Goal: Use online tool/utility: Utilize a website feature to perform a specific function

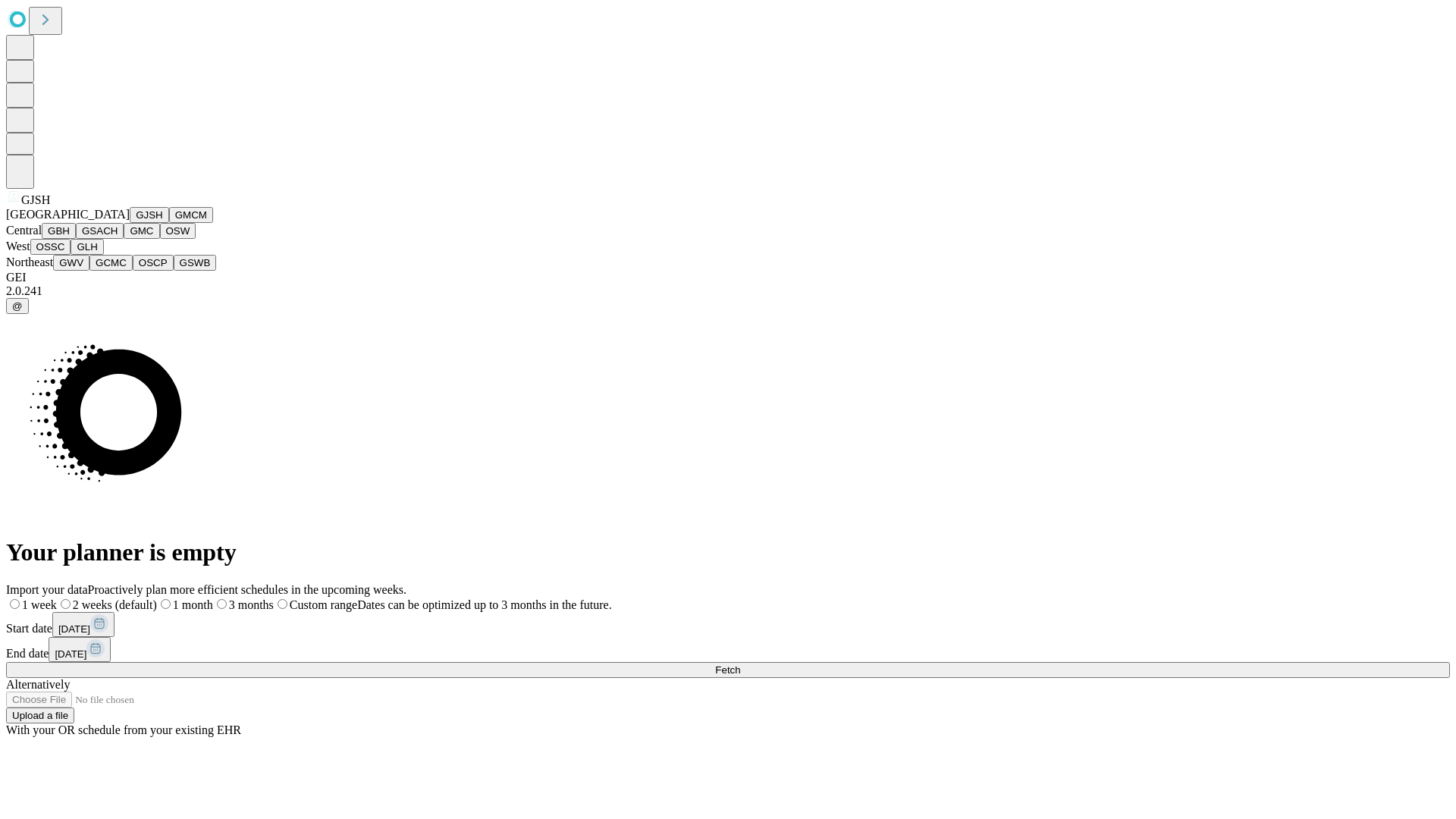
click at [130, 223] on button "GJSH" at bounding box center [149, 215] width 39 height 16
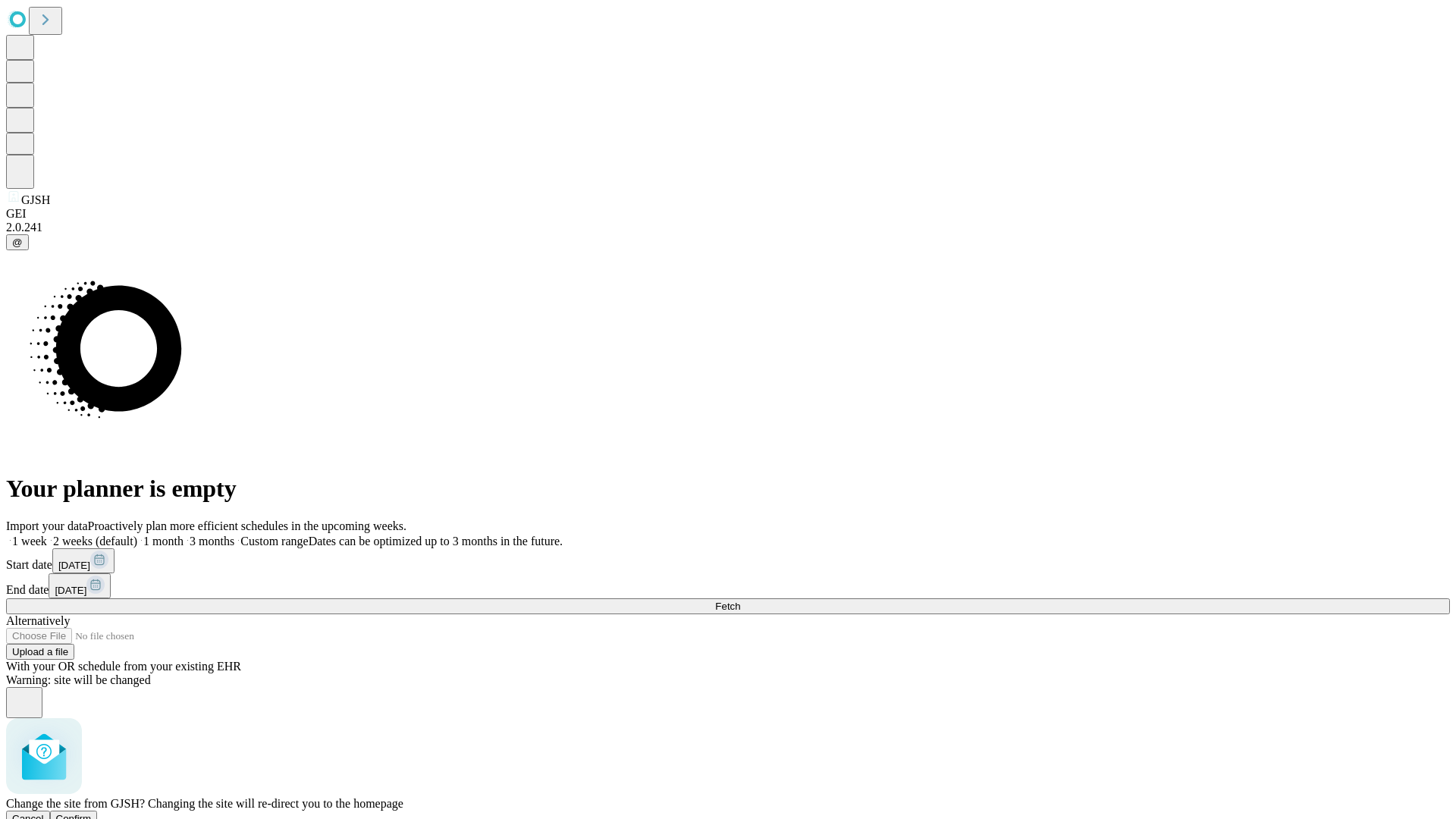
click at [92, 813] on span "Confirm" at bounding box center [74, 819] width 36 height 11
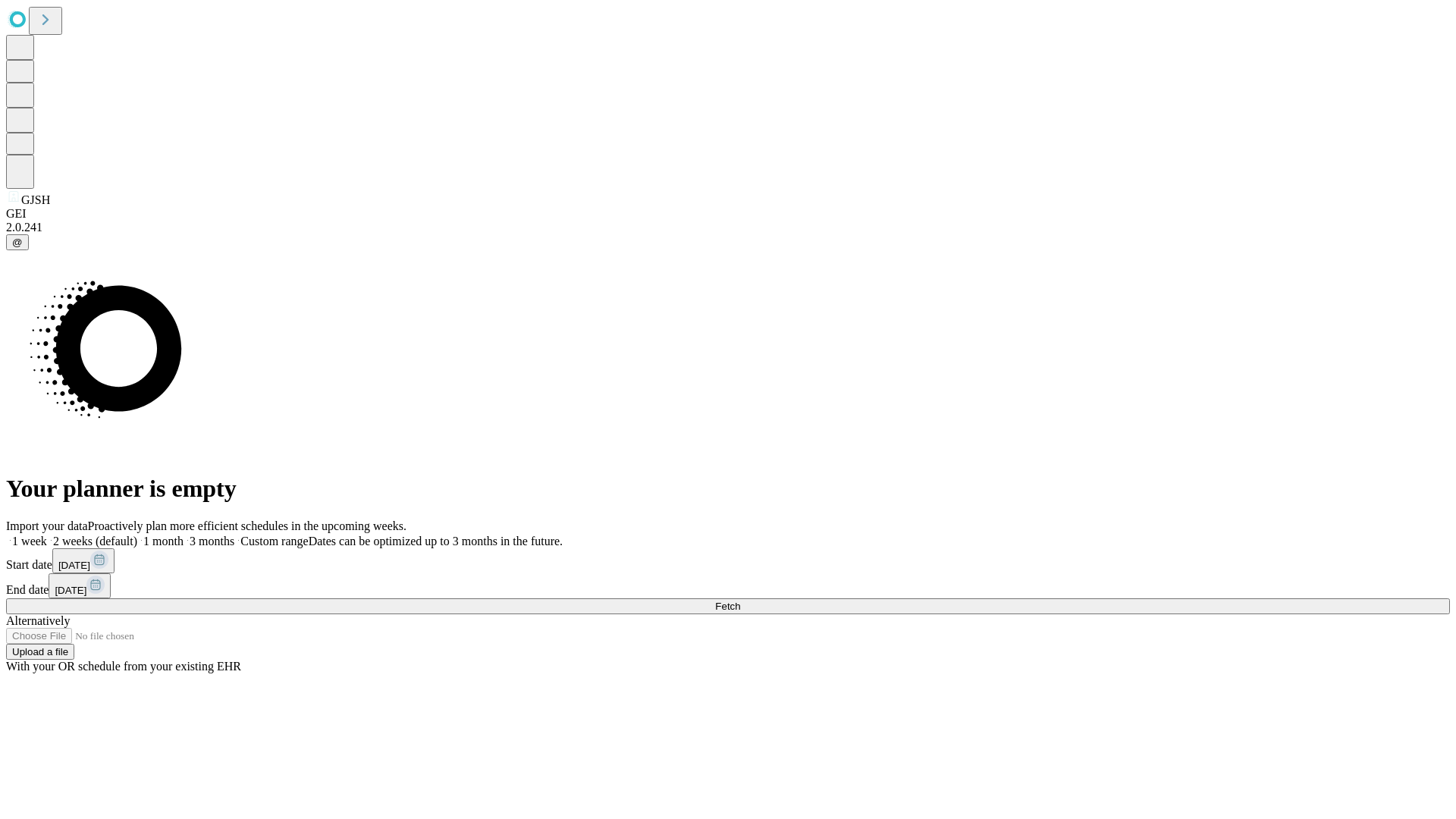
click at [137, 535] on label "2 weeks (default)" at bounding box center [92, 542] width 91 height 13
click at [741, 600] on span "Fetch" at bounding box center [728, 606] width 25 height 11
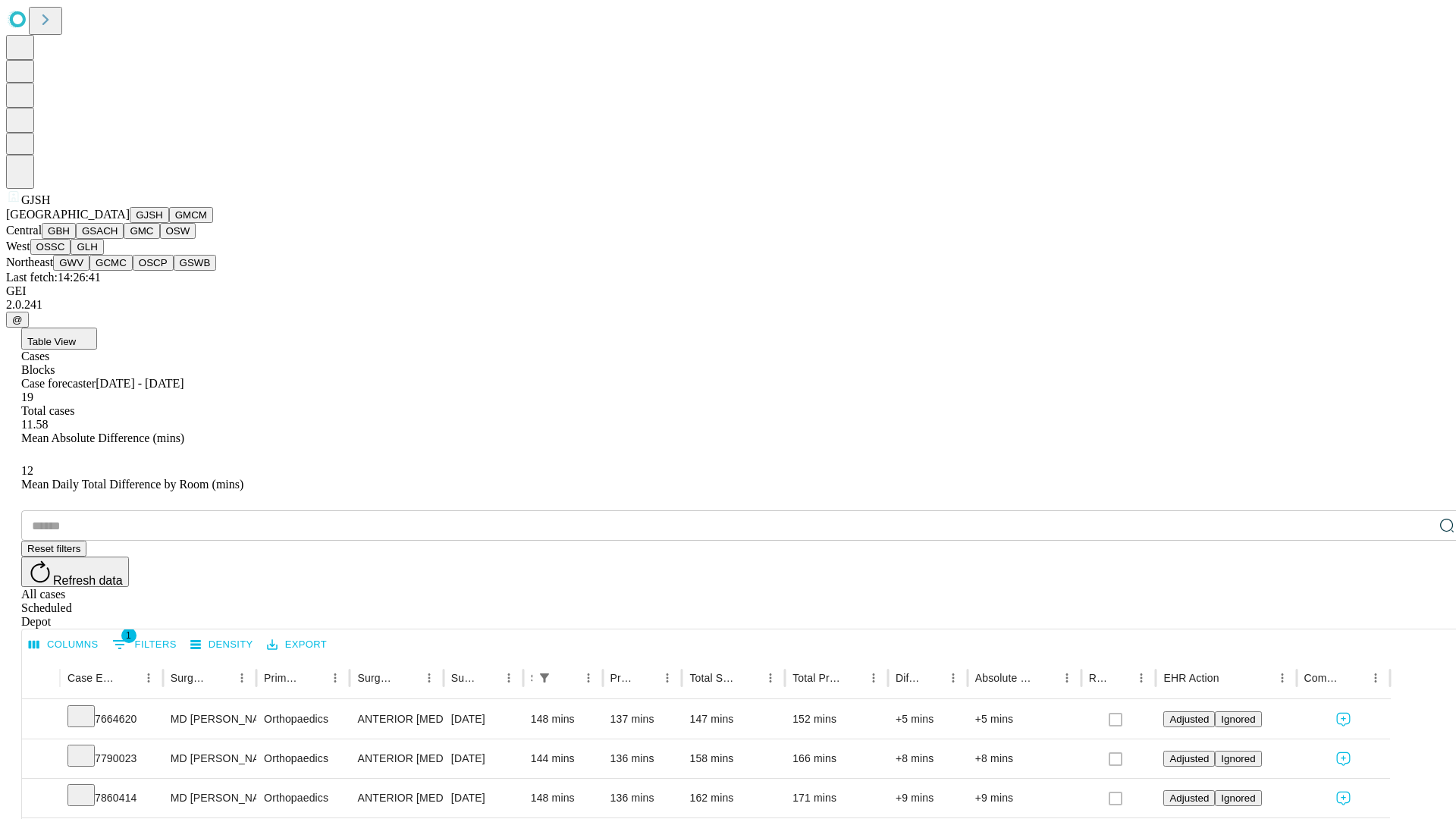
click at [169, 223] on button "GMCM" at bounding box center [191, 215] width 44 height 16
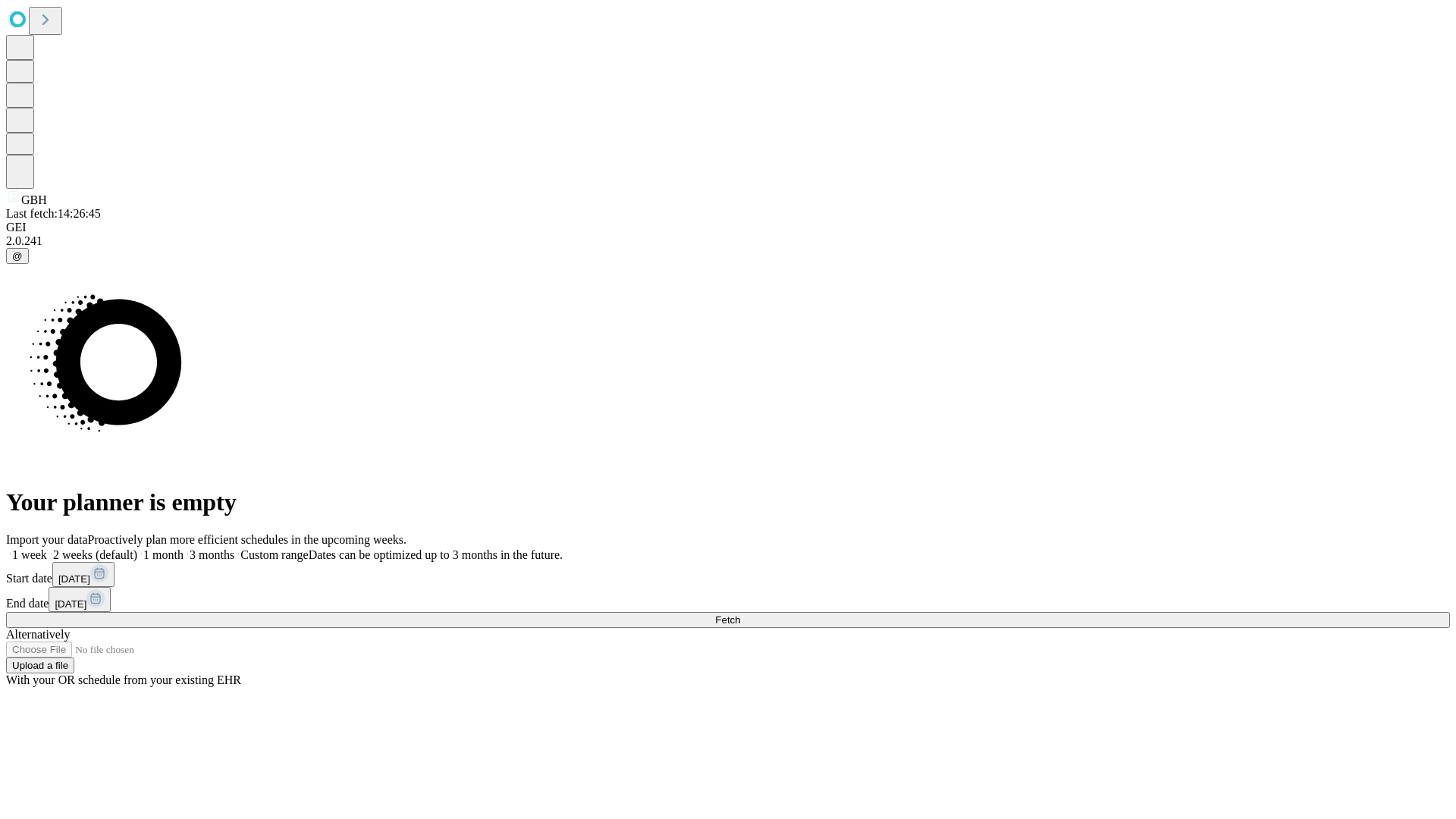
click at [137, 548] on label "2 weeks (default)" at bounding box center [92, 555] width 91 height 13
click at [741, 614] on span "Fetch" at bounding box center [728, 620] width 25 height 11
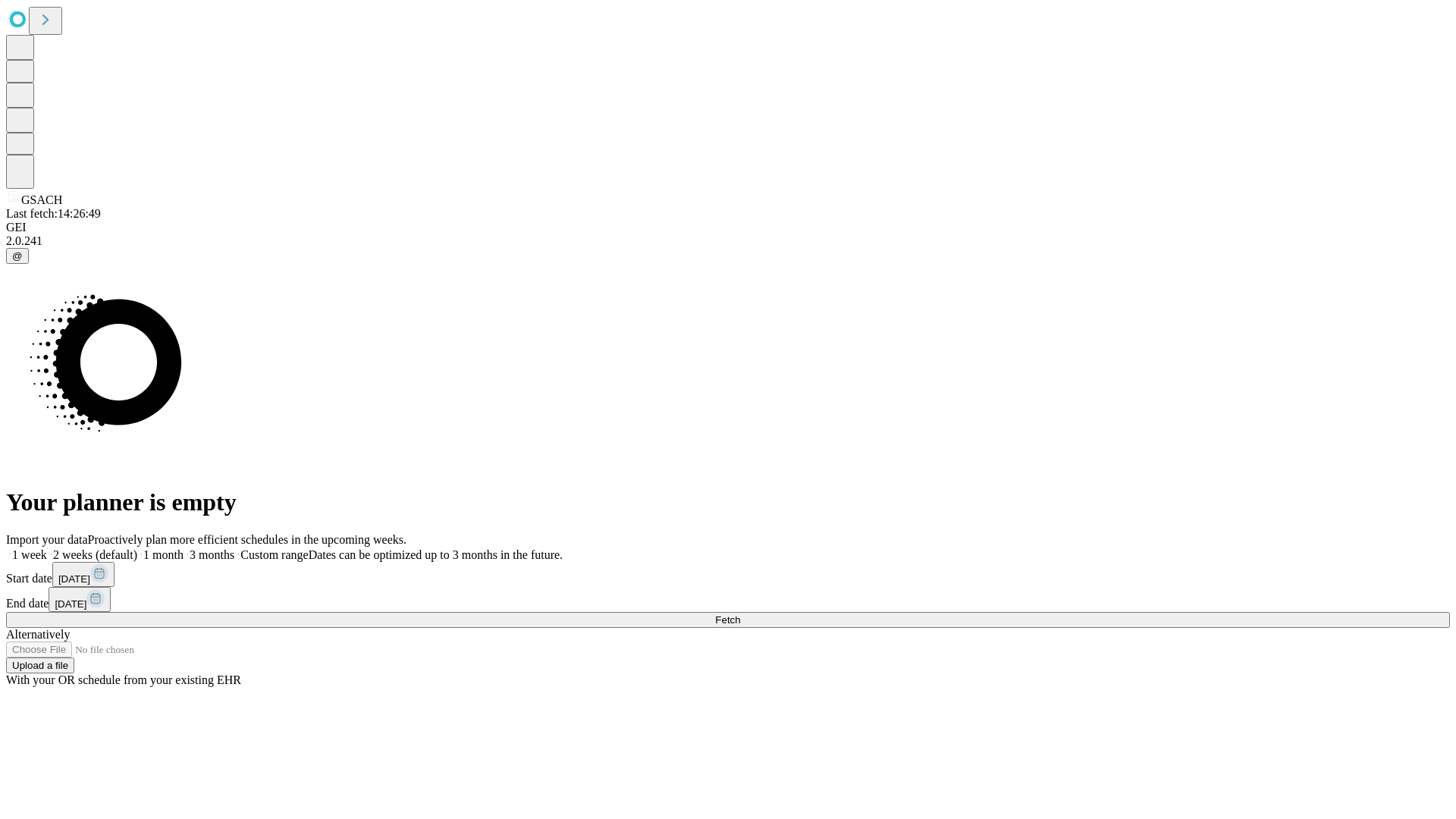
click at [137, 548] on label "2 weeks (default)" at bounding box center [92, 555] width 91 height 13
click at [741, 614] on span "Fetch" at bounding box center [728, 620] width 25 height 11
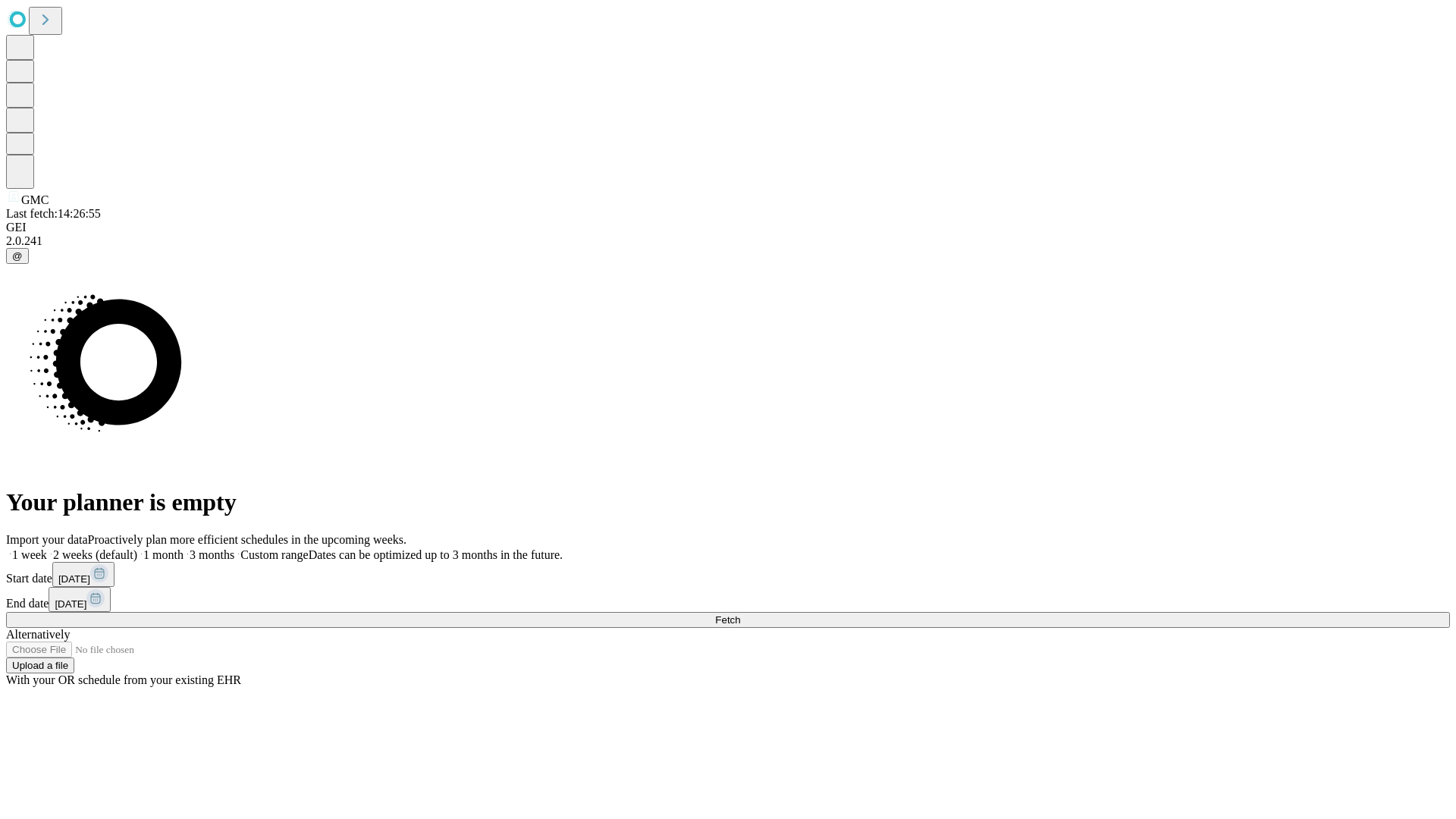
click at [137, 548] on label "2 weeks (default)" at bounding box center [92, 555] width 91 height 13
click at [741, 614] on span "Fetch" at bounding box center [728, 620] width 25 height 11
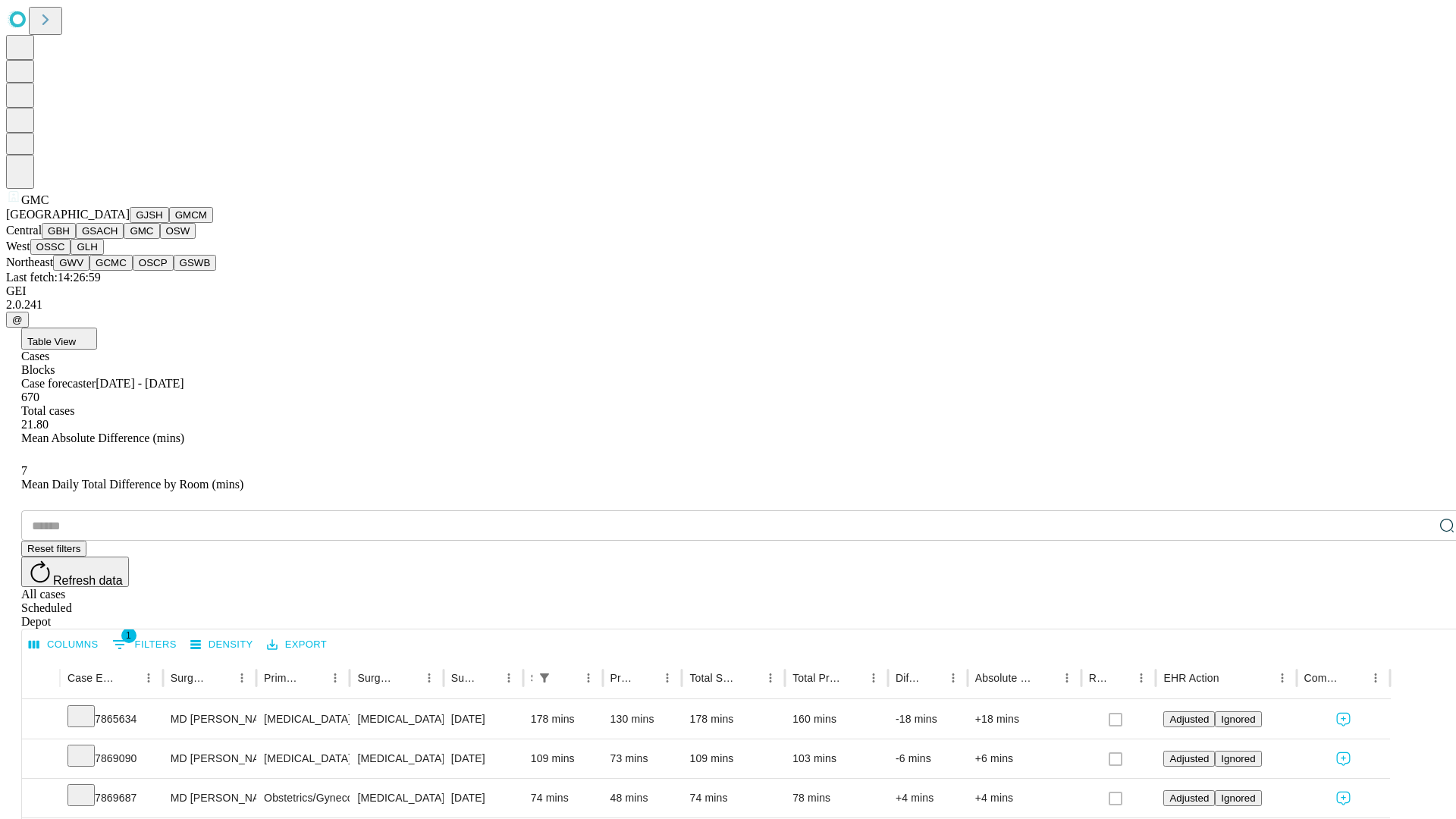
click at [160, 239] on button "OSW" at bounding box center [178, 231] width 37 height 16
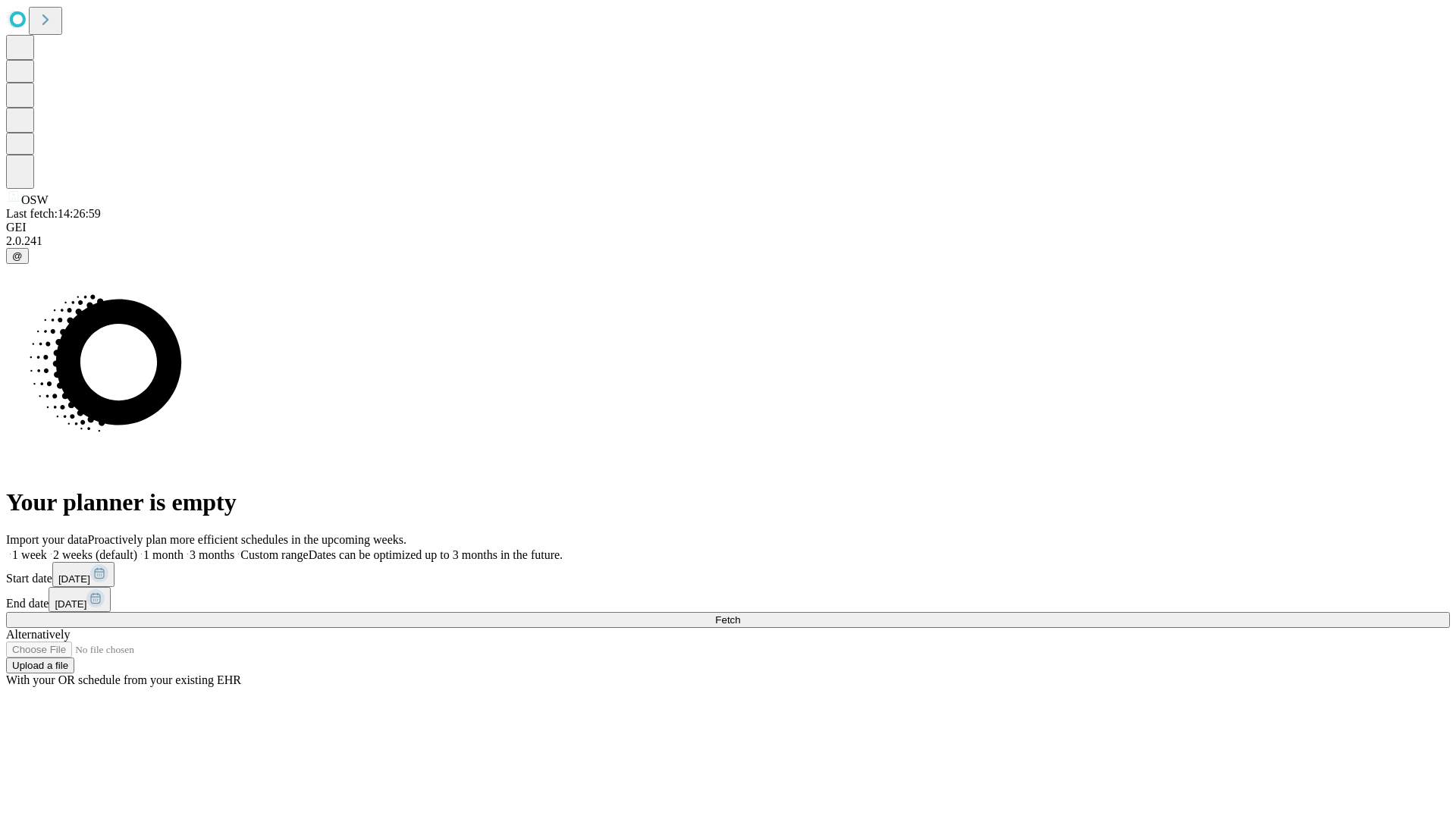
click at [137, 548] on label "2 weeks (default)" at bounding box center [92, 555] width 91 height 13
click at [741, 614] on span "Fetch" at bounding box center [728, 620] width 25 height 11
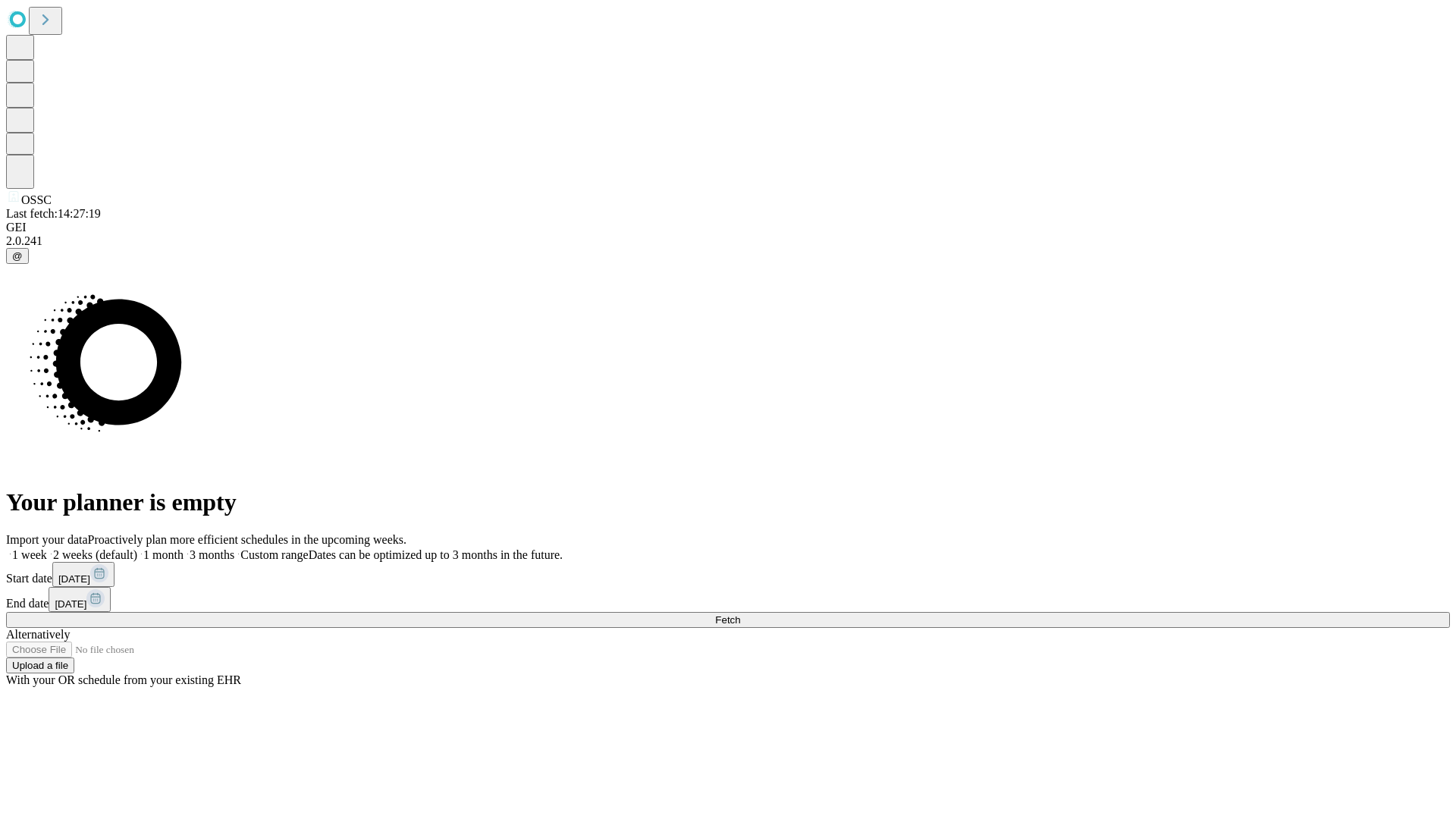
click at [741, 614] on span "Fetch" at bounding box center [728, 620] width 25 height 11
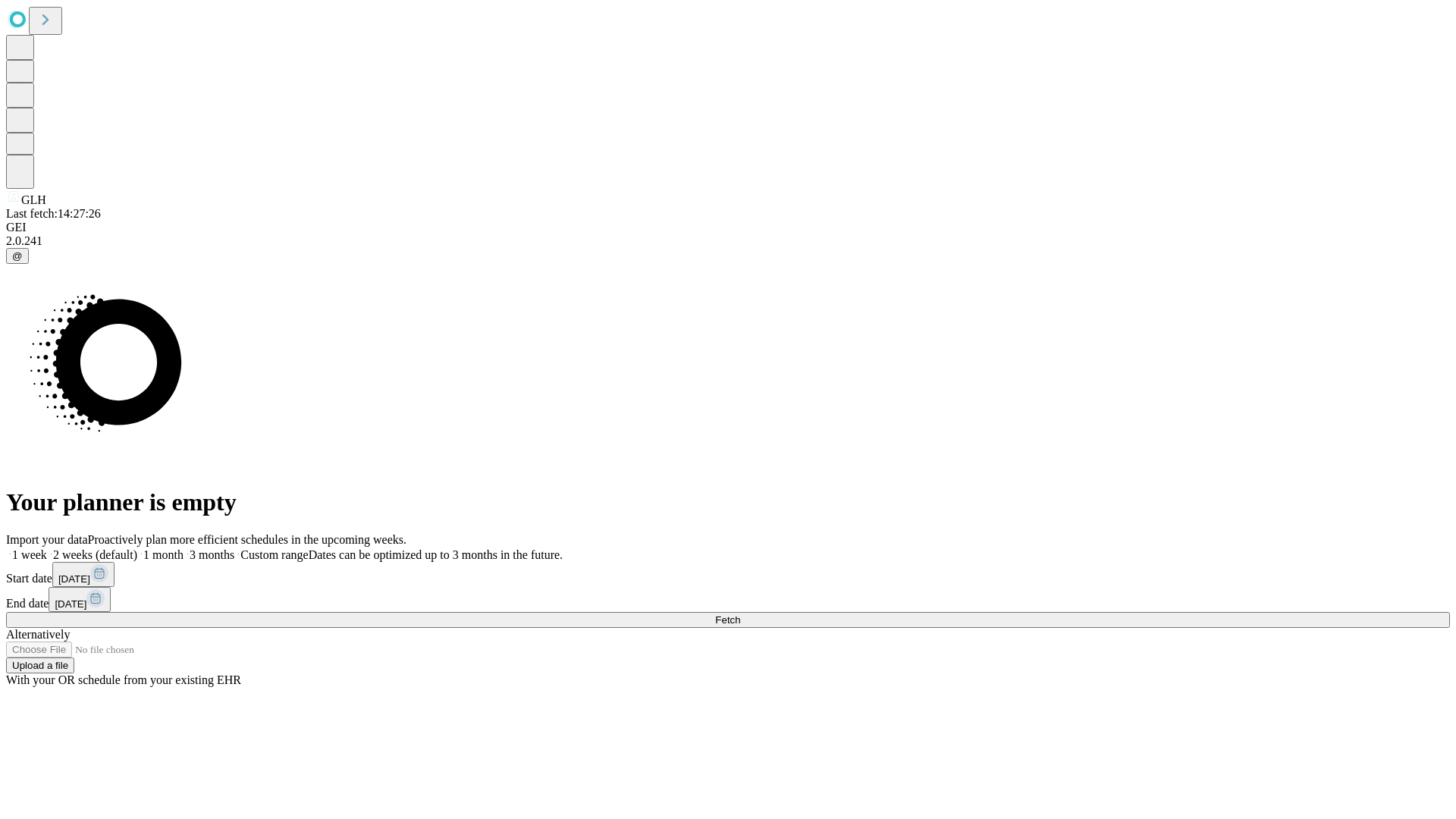
click at [137, 548] on label "2 weeks (default)" at bounding box center [92, 555] width 91 height 13
click at [741, 614] on span "Fetch" at bounding box center [728, 620] width 25 height 11
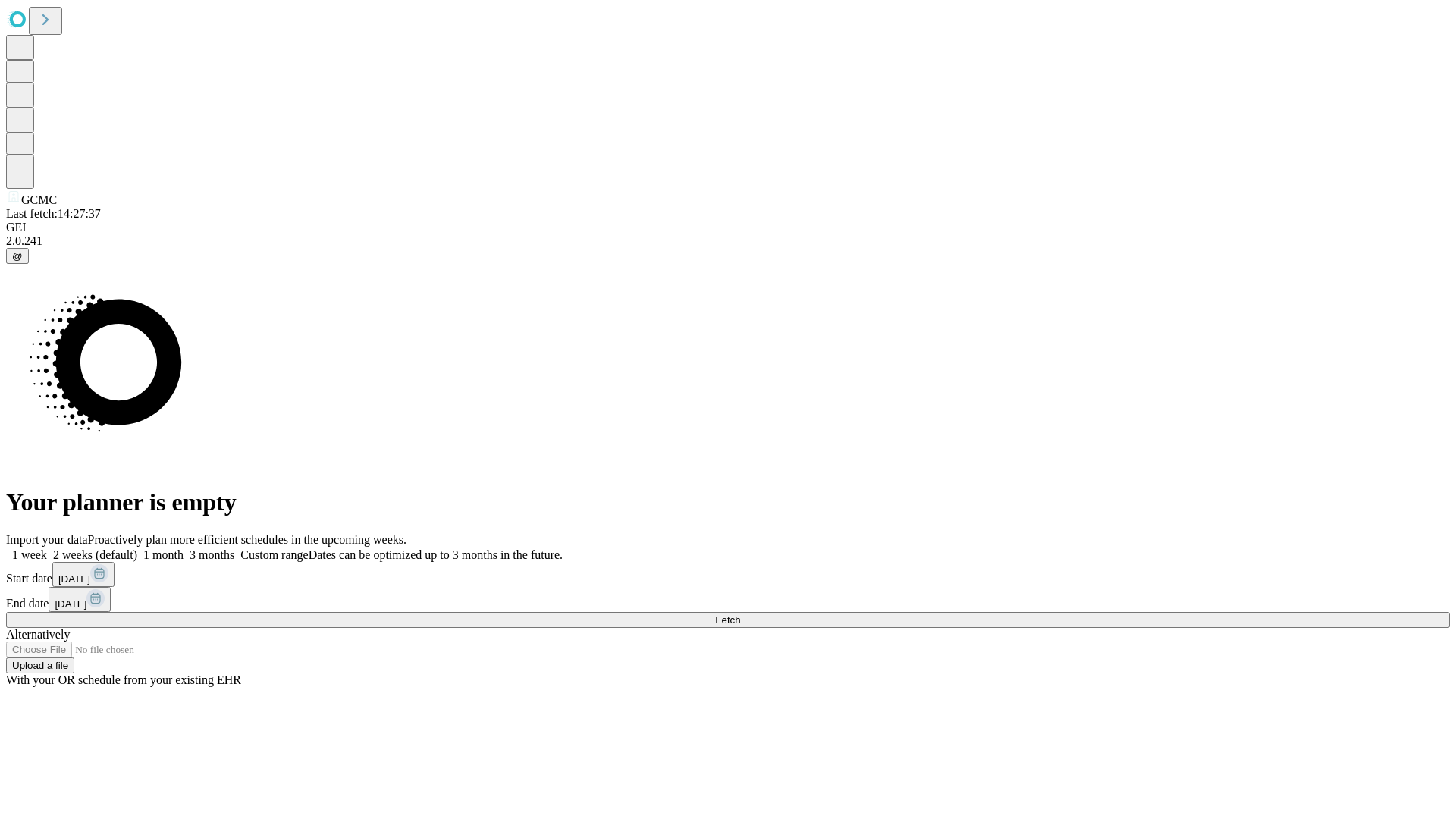
click at [137, 548] on label "2 weeks (default)" at bounding box center [92, 555] width 91 height 13
click at [741, 614] on span "Fetch" at bounding box center [728, 620] width 25 height 11
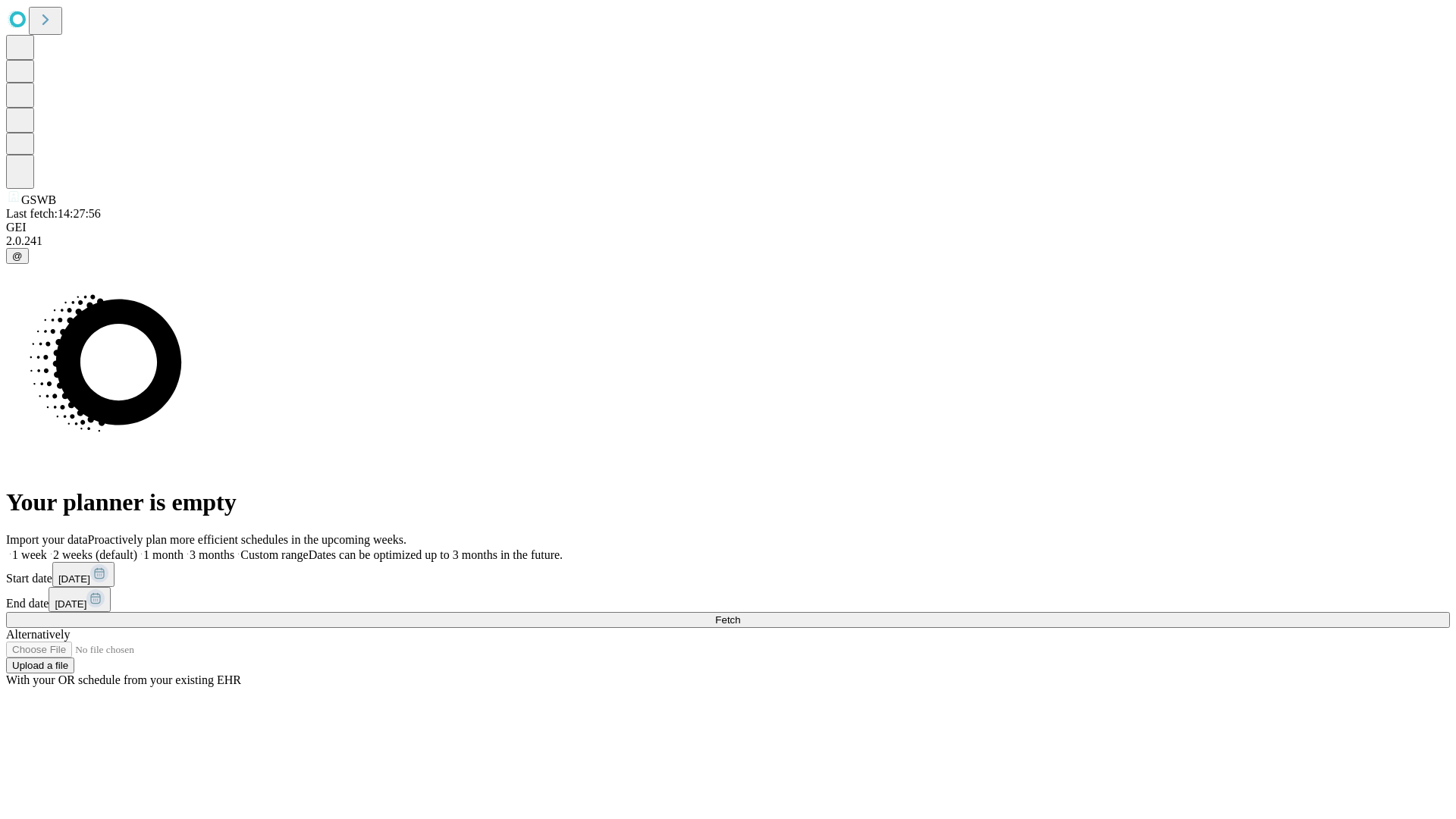
click at [137, 548] on label "2 weeks (default)" at bounding box center [92, 555] width 91 height 13
click at [741, 614] on span "Fetch" at bounding box center [728, 620] width 25 height 11
